Goal: Task Accomplishment & Management: Manage account settings

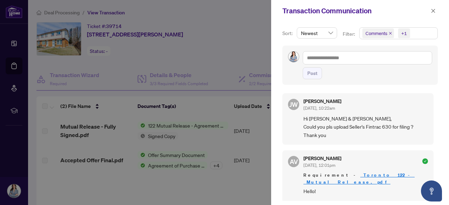
scroll to position [1, 0]
click at [198, 16] on div at bounding box center [224, 102] width 449 height 205
click at [437, 11] on button "button" at bounding box center [433, 11] width 9 height 8
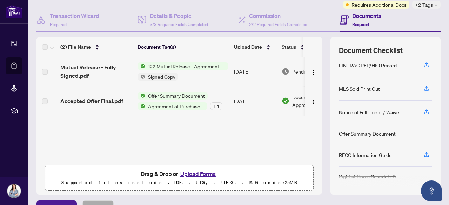
scroll to position [0, 0]
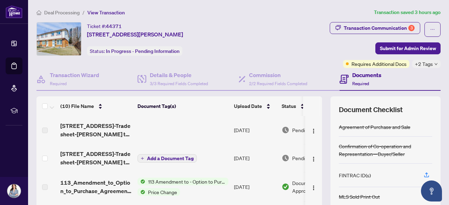
click at [172, 157] on span "Add a Document Tag" at bounding box center [170, 158] width 47 height 5
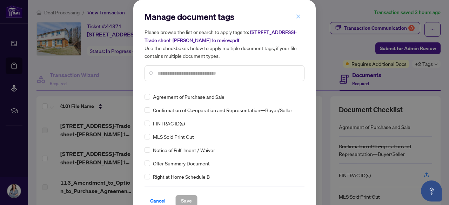
click at [296, 17] on icon "close" at bounding box center [298, 16] width 5 height 5
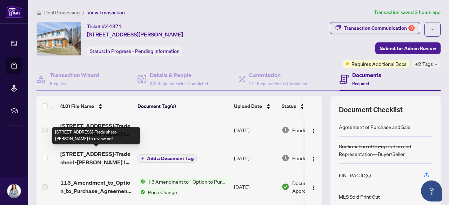
click at [84, 153] on span "1230 Radom St 18-Trade sheet-Iryna to review.pdf" at bounding box center [96, 158] width 72 height 17
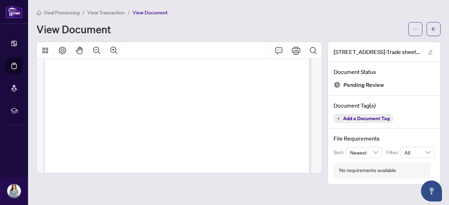
scroll to position [138, 0]
click at [434, 29] on icon "arrow-left" at bounding box center [433, 29] width 5 height 5
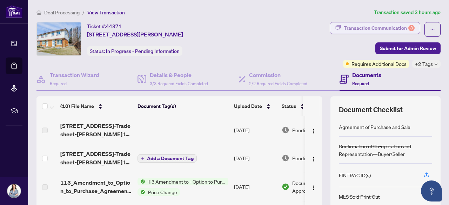
click at [394, 26] on div "Transaction Communication 3" at bounding box center [379, 27] width 71 height 11
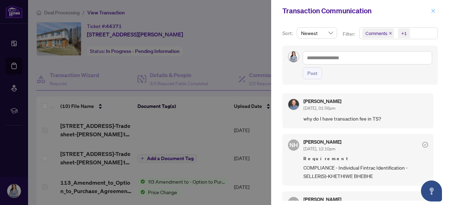
click at [433, 11] on icon "close" at bounding box center [434, 11] width 4 height 4
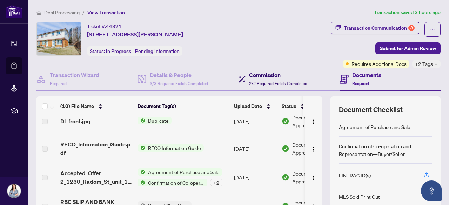
click at [262, 86] on div "Commission 2/2 Required Fields Completed" at bounding box center [278, 79] width 58 height 16
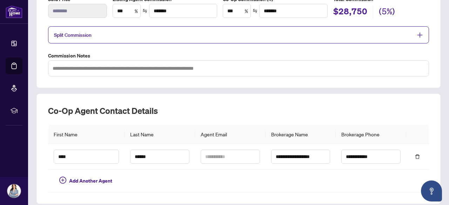
scroll to position [133, 0]
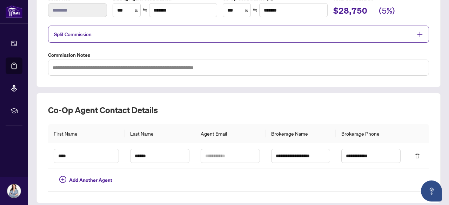
click at [417, 33] on icon "plus" at bounding box center [420, 34] width 6 height 6
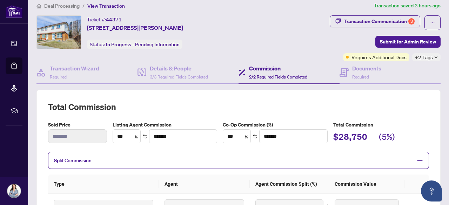
scroll to position [0, 0]
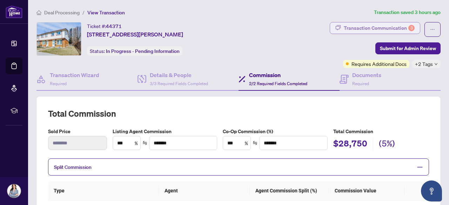
click at [396, 26] on div "Transaction Communication 3" at bounding box center [379, 27] width 71 height 11
type textarea "**********"
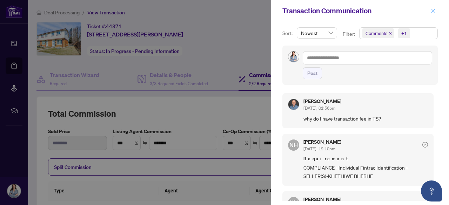
click at [432, 9] on icon "close" at bounding box center [434, 11] width 4 height 4
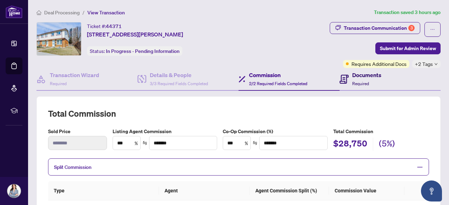
click at [356, 78] on h4 "Documents" at bounding box center [366, 75] width 29 height 8
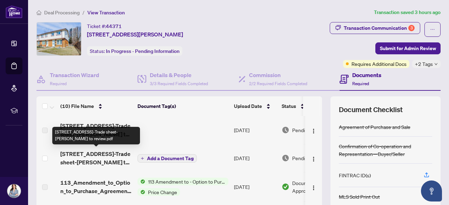
click at [98, 154] on span "1230 Radom St 18-Trade sheet-Iryna to review.pdf" at bounding box center [96, 158] width 72 height 17
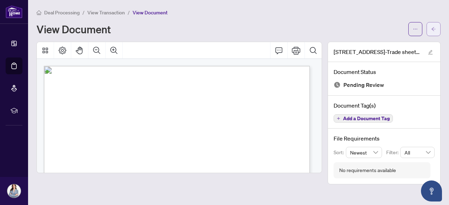
click at [431, 30] on button "button" at bounding box center [434, 29] width 14 height 14
